Goal: Find specific page/section: Find specific page/section

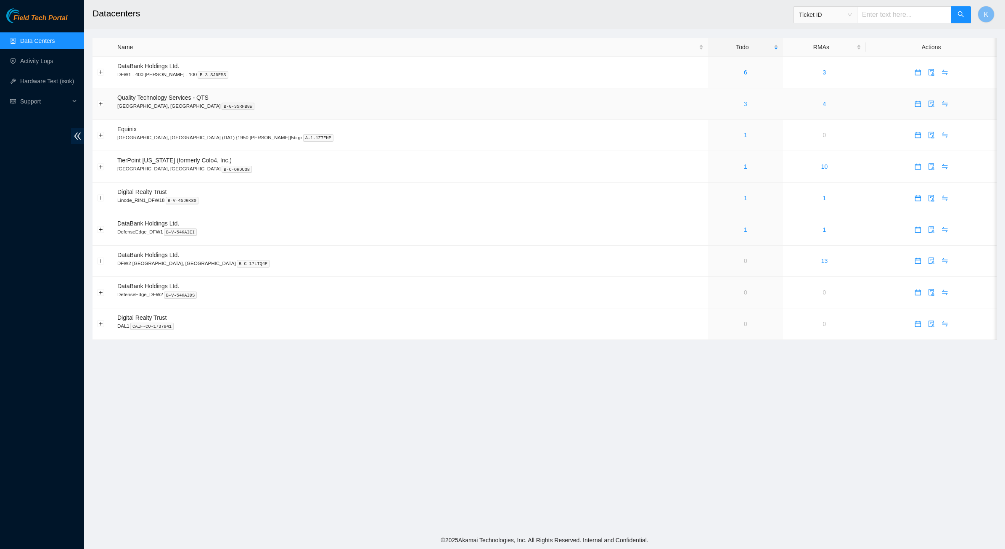
click at [744, 103] on link "3" at bounding box center [745, 103] width 3 height 7
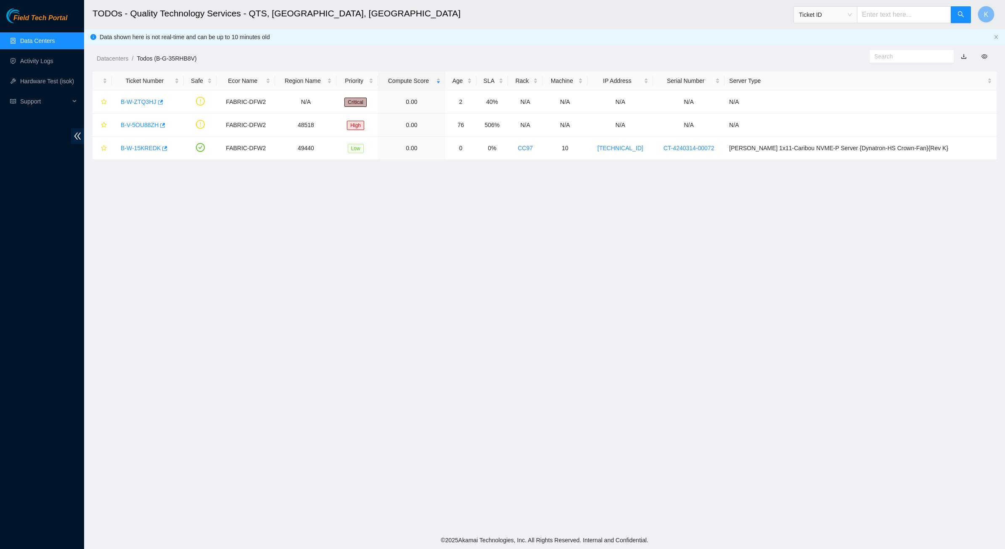
click at [40, 40] on link "Data Centers" at bounding box center [37, 40] width 34 height 7
